Goal: Task Accomplishment & Management: Use online tool/utility

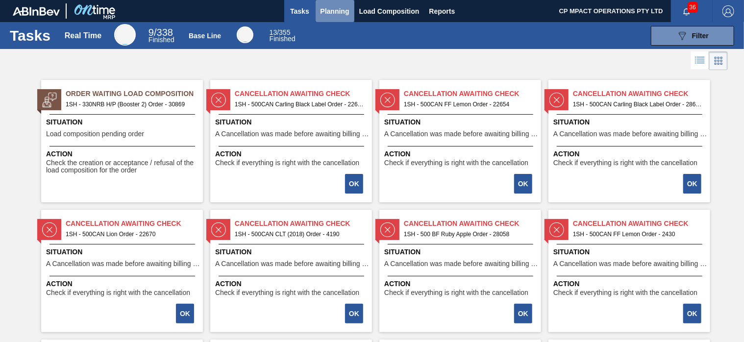
click at [325, 11] on span "Planning" at bounding box center [335, 11] width 29 height 12
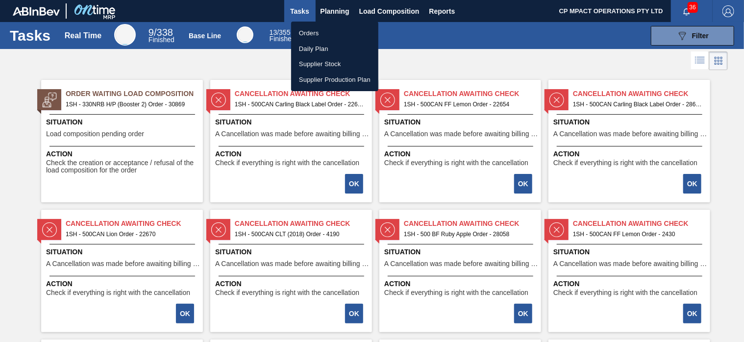
click at [315, 34] on li "Orders" at bounding box center [334, 33] width 87 height 16
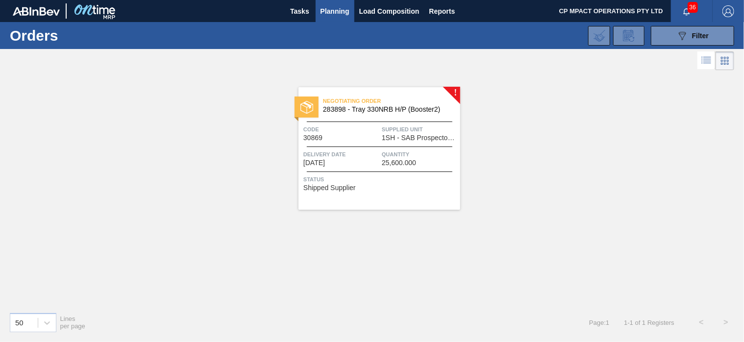
click at [382, 109] on span "283898 - Tray 330NRB H/P (Booster2)" at bounding box center [387, 109] width 129 height 7
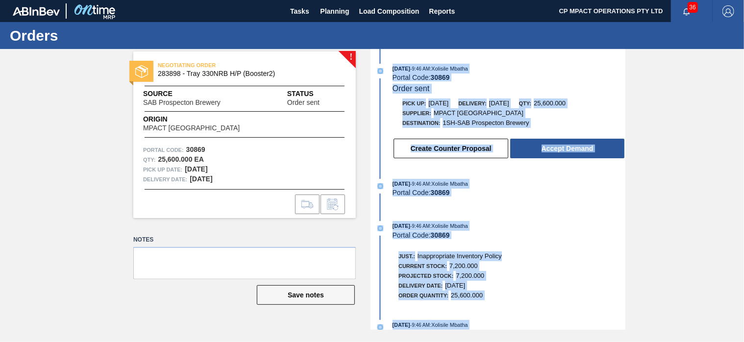
click at [563, 187] on div "[DATE] 9:46 AM : Xolisile Mbatha" at bounding box center [509, 184] width 233 height 10
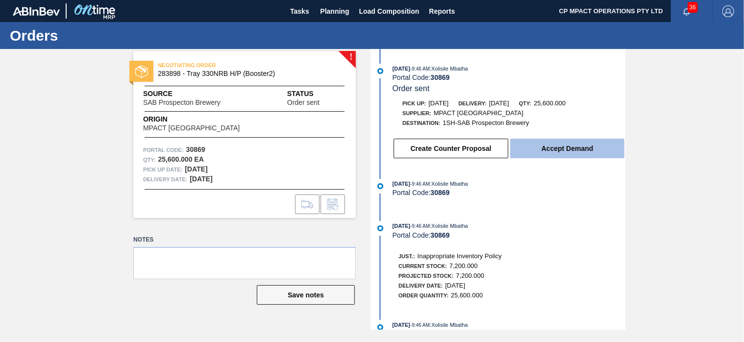
click at [571, 151] on button "Accept Demand" at bounding box center [567, 149] width 114 height 20
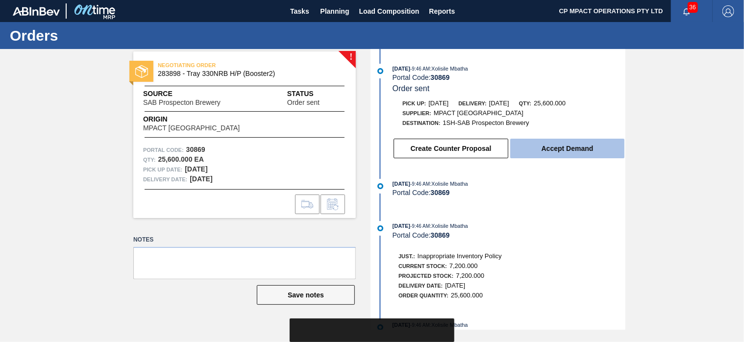
click at [563, 150] on button "Accept Demand" at bounding box center [567, 149] width 114 height 20
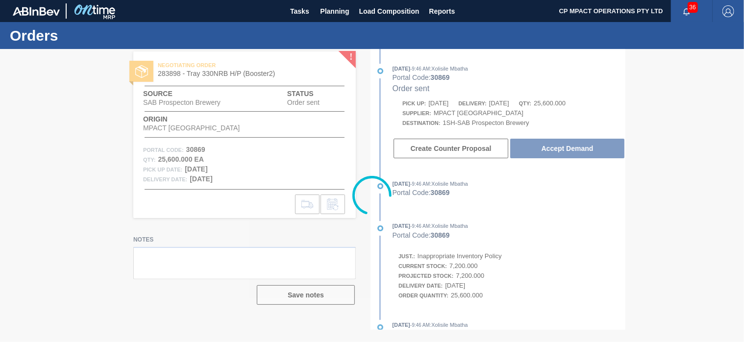
click at [685, 114] on div at bounding box center [372, 195] width 744 height 293
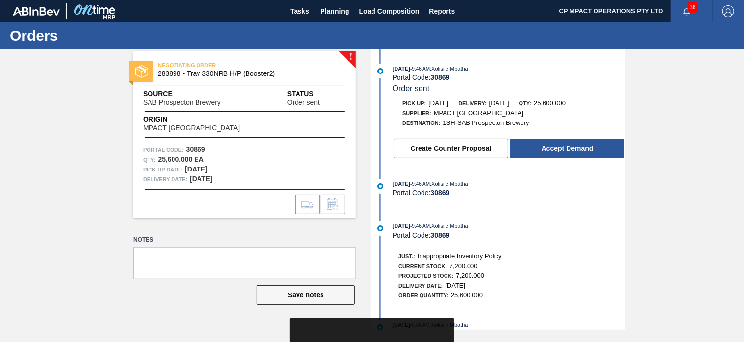
click at [677, 234] on div "! NEGOTIATING ORDER 283898 - Tray 330NRB H/P (Booster2) Source SAB Prospecton B…" at bounding box center [372, 189] width 744 height 281
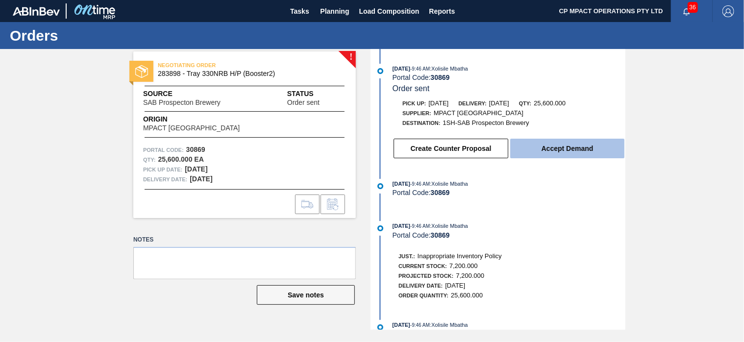
click at [584, 151] on button "Accept Demand" at bounding box center [567, 149] width 114 height 20
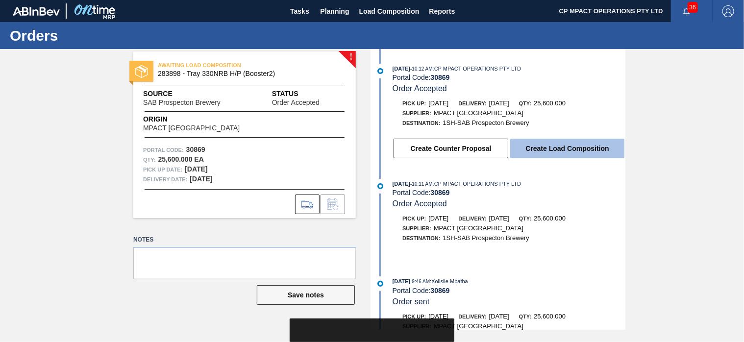
click at [573, 151] on button "Create Load Composition" at bounding box center [567, 149] width 114 height 20
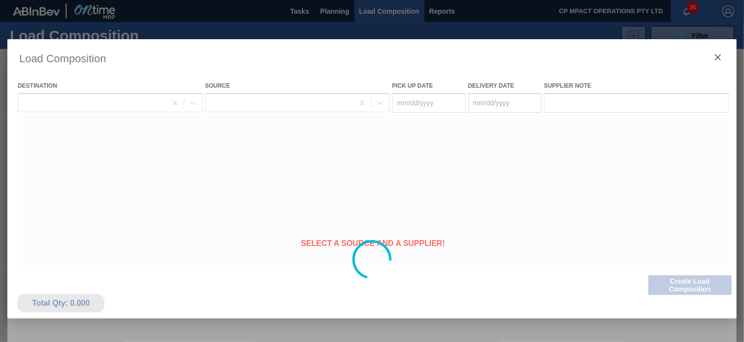
type Date "[DATE]"
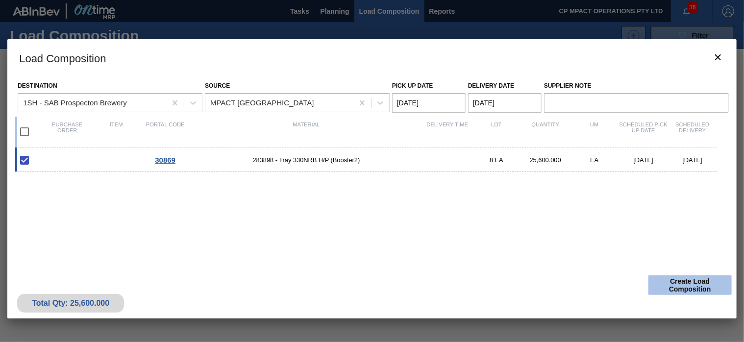
click at [685, 286] on button "Create Load Composition" at bounding box center [690, 286] width 83 height 20
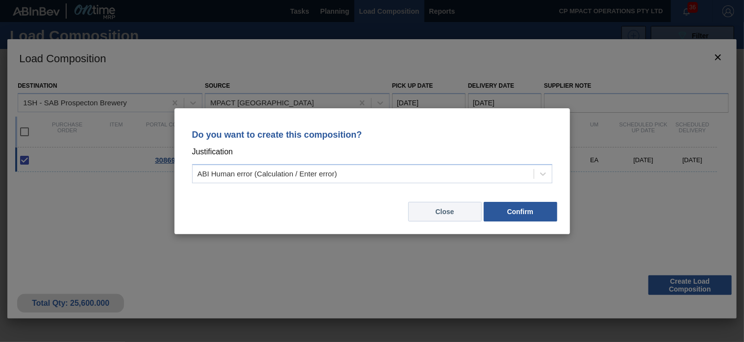
click at [456, 214] on button "Close" at bounding box center [445, 212] width 74 height 20
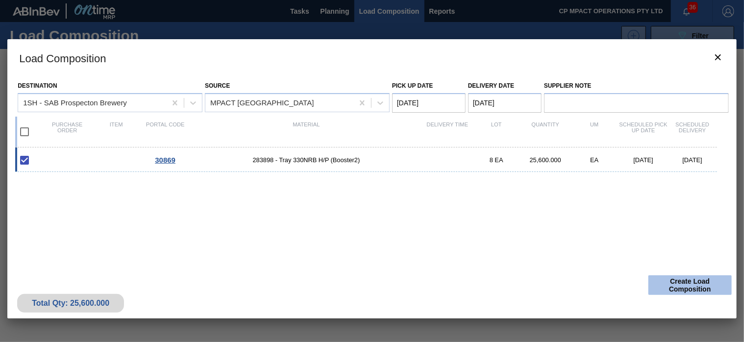
click at [704, 293] on button "Create Load Composition" at bounding box center [690, 286] width 83 height 20
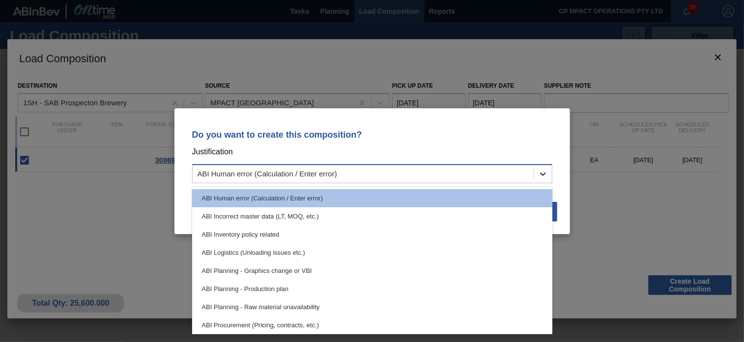
click at [543, 174] on icon at bounding box center [543, 174] width 10 height 10
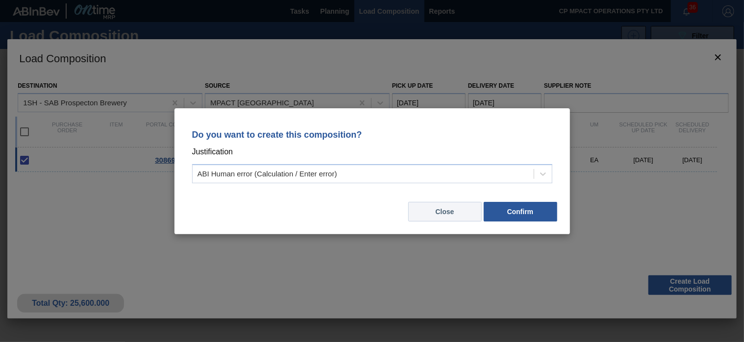
click at [457, 207] on button "Close" at bounding box center [445, 212] width 74 height 20
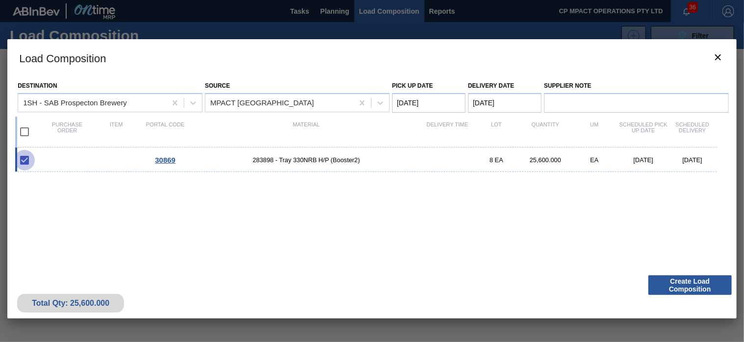
click at [27, 162] on input "checkbox" at bounding box center [24, 160] width 21 height 21
checkbox input "true"
click at [25, 160] on input "checkbox" at bounding box center [24, 160] width 21 height 21
checkbox input "true"
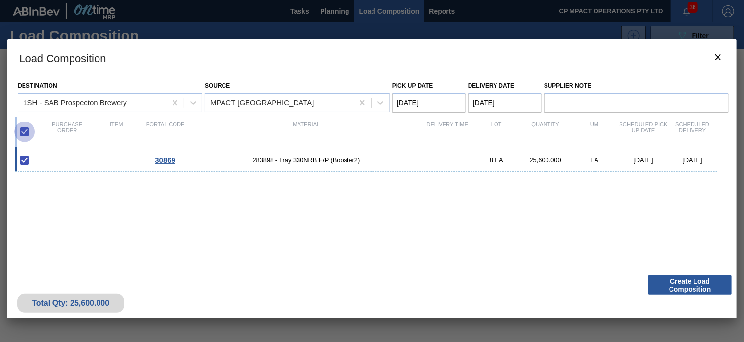
click at [26, 131] on input "checkbox" at bounding box center [24, 132] width 21 height 21
checkbox input "false"
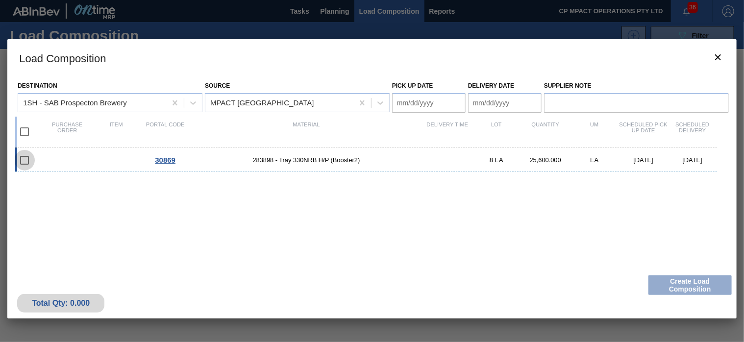
click at [29, 160] on input "checkbox" at bounding box center [24, 160] width 21 height 21
click at [24, 159] on input "checkbox" at bounding box center [24, 160] width 21 height 21
click at [23, 160] on input "checkbox" at bounding box center [24, 160] width 21 height 21
click at [24, 160] on input "checkbox" at bounding box center [24, 160] width 21 height 21
click at [25, 161] on input "checkbox" at bounding box center [24, 160] width 21 height 21
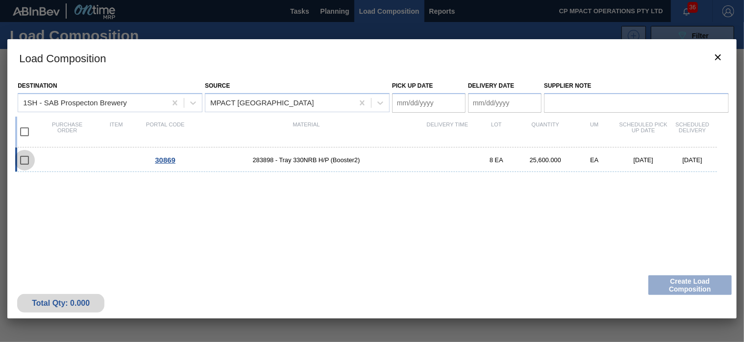
checkbox input "false"
click at [26, 132] on input "checkbox" at bounding box center [24, 132] width 21 height 21
checkbox input "true"
type Date "[DATE]"
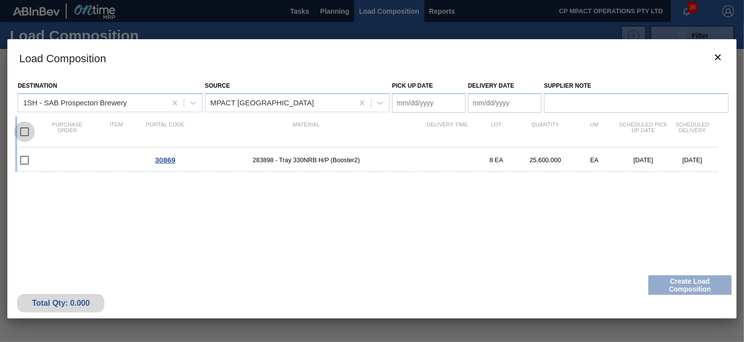
checkbox input "true"
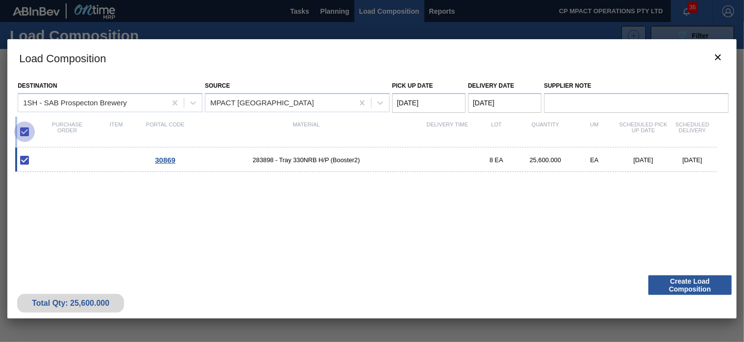
click at [26, 132] on input "checkbox" at bounding box center [24, 132] width 21 height 21
checkbox input "false"
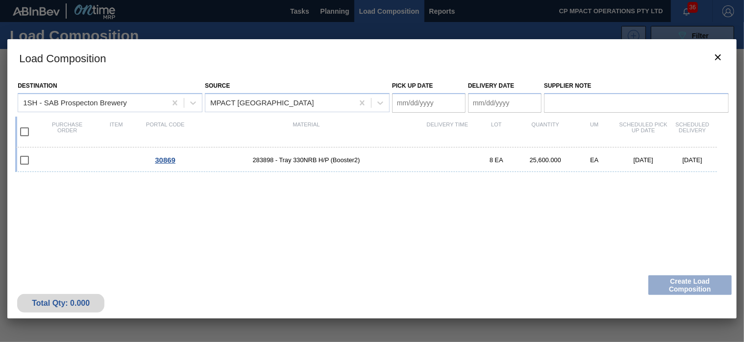
click at [26, 132] on input "checkbox" at bounding box center [24, 132] width 21 height 21
checkbox input "true"
type Date "[DATE]"
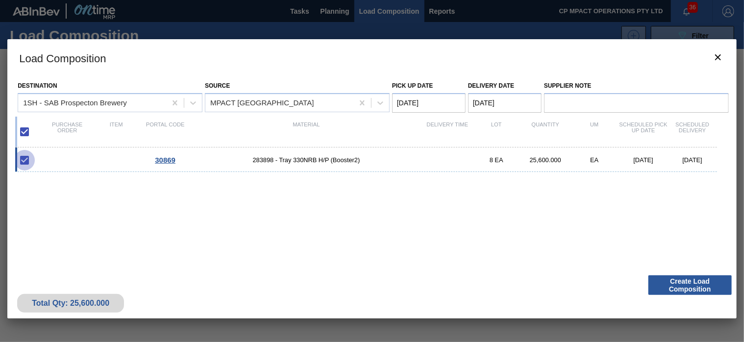
click at [25, 160] on input "checkbox" at bounding box center [24, 160] width 21 height 21
checkbox input "true"
click at [663, 283] on button "Create Load Composition" at bounding box center [690, 286] width 83 height 20
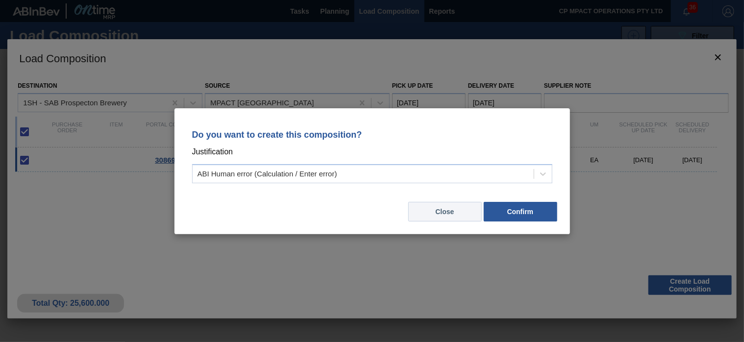
click at [446, 208] on button "Close" at bounding box center [445, 212] width 74 height 20
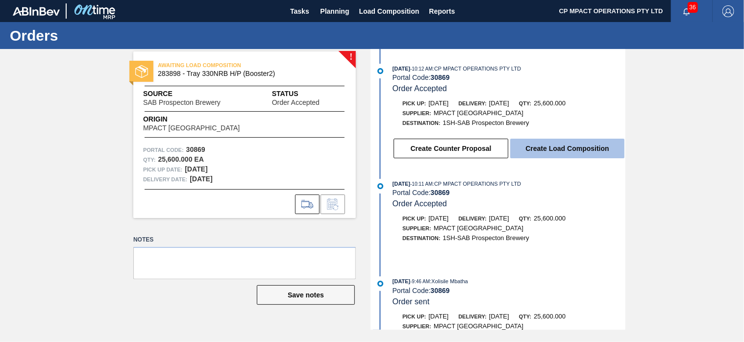
click at [565, 148] on button "Create Load Composition" at bounding box center [567, 149] width 114 height 20
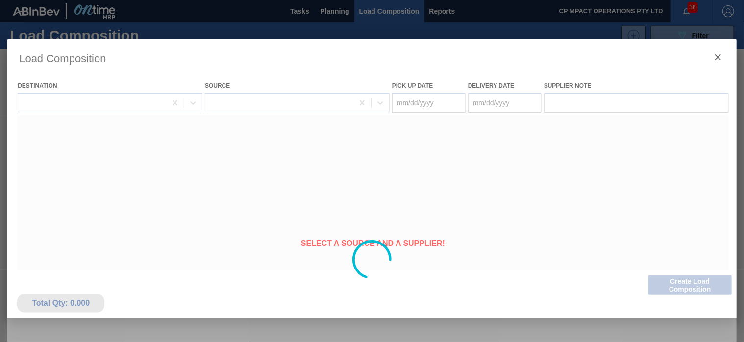
type Date "[DATE]"
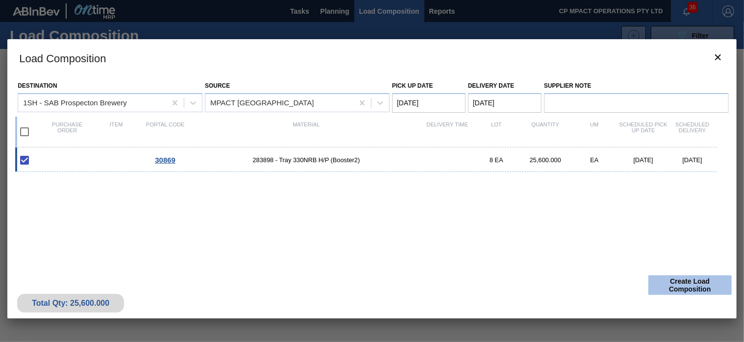
click at [690, 287] on button "Create Load Composition" at bounding box center [690, 286] width 83 height 20
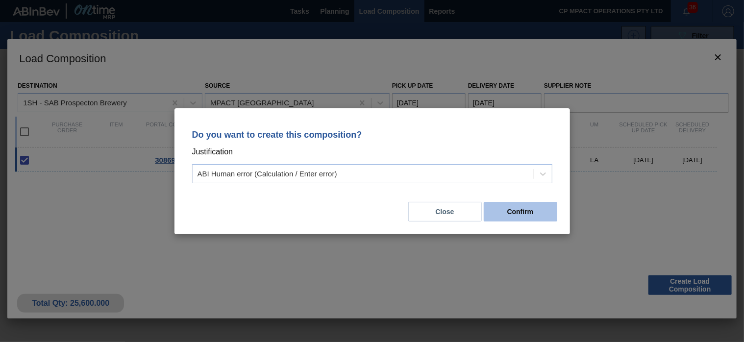
click at [515, 216] on button "Confirm" at bounding box center [521, 212] width 74 height 20
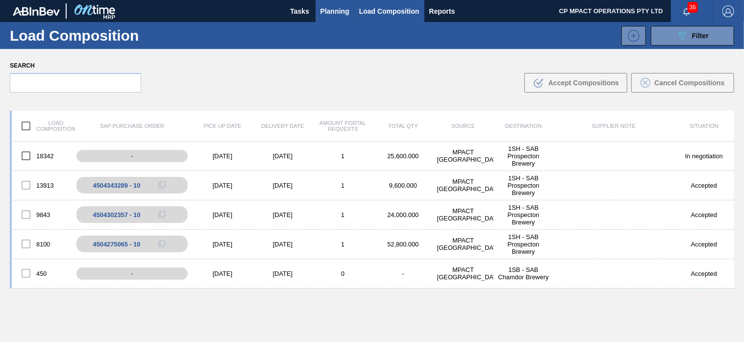
click at [333, 9] on span "Planning" at bounding box center [335, 11] width 29 height 12
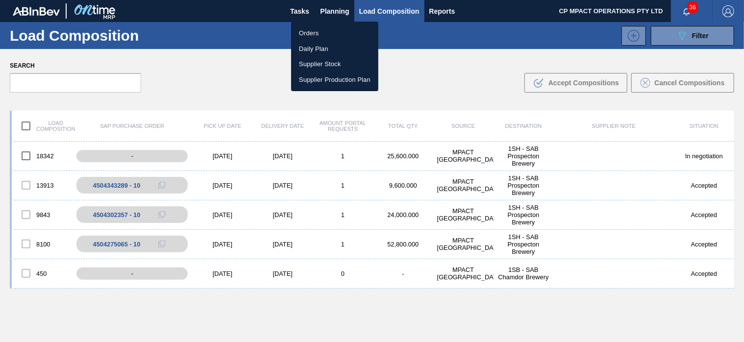
click at [331, 33] on li "Orders" at bounding box center [334, 33] width 87 height 16
